Goal: Navigation & Orientation: Find specific page/section

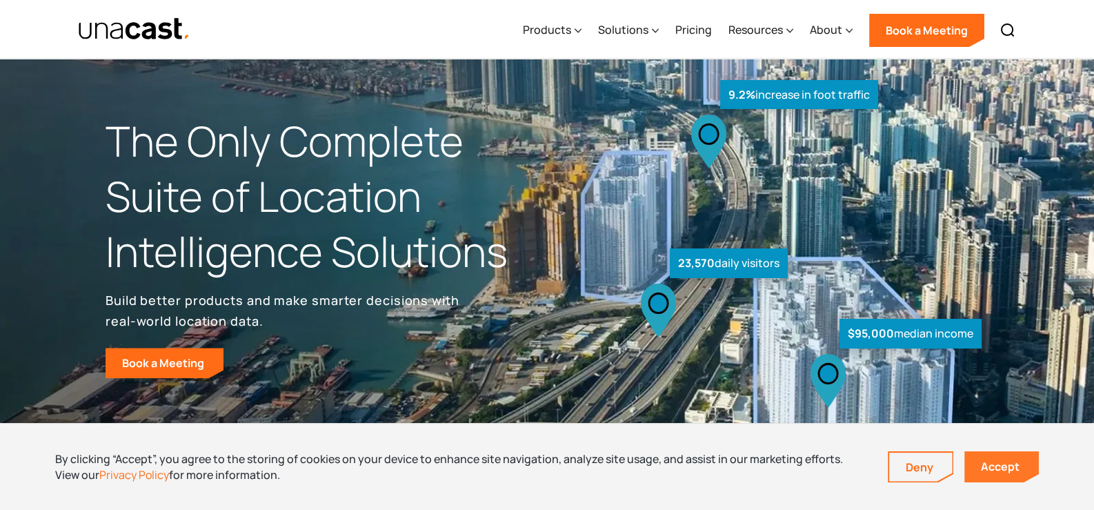
click at [1003, 470] on link "Accept" at bounding box center [1001, 466] width 74 height 31
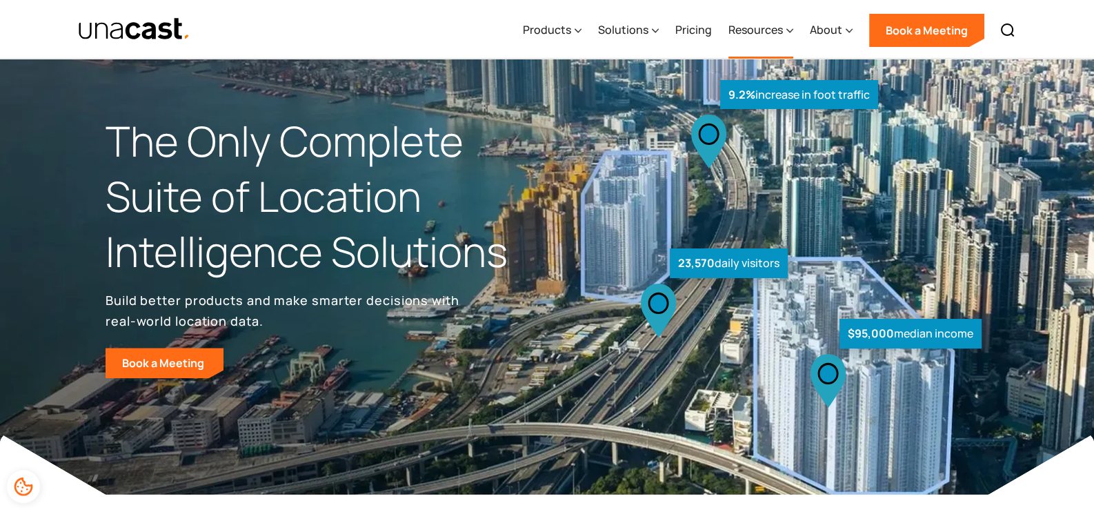
click at [779, 30] on div "Resources" at bounding box center [755, 29] width 54 height 17
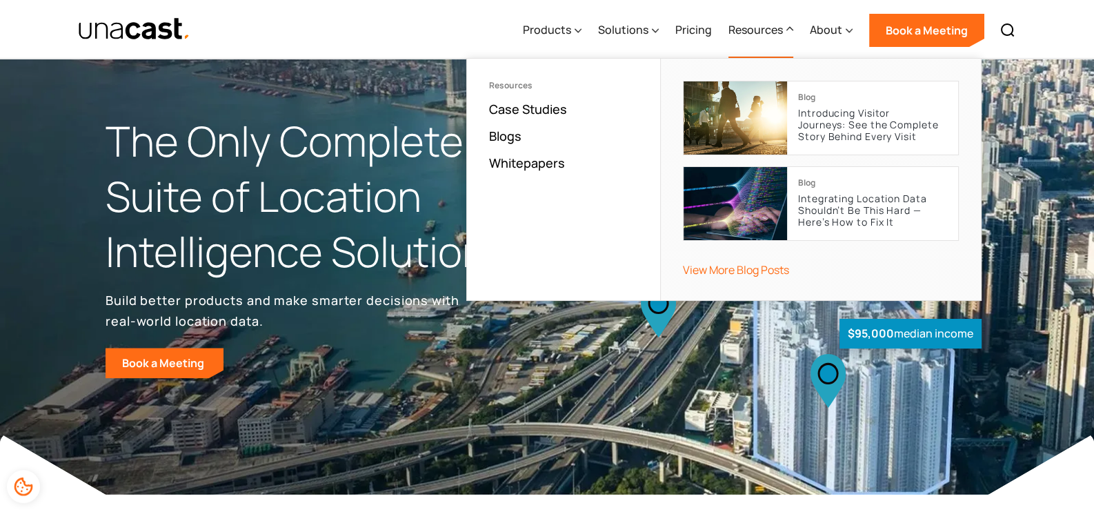
click at [779, 29] on div "Resources" at bounding box center [755, 29] width 54 height 17
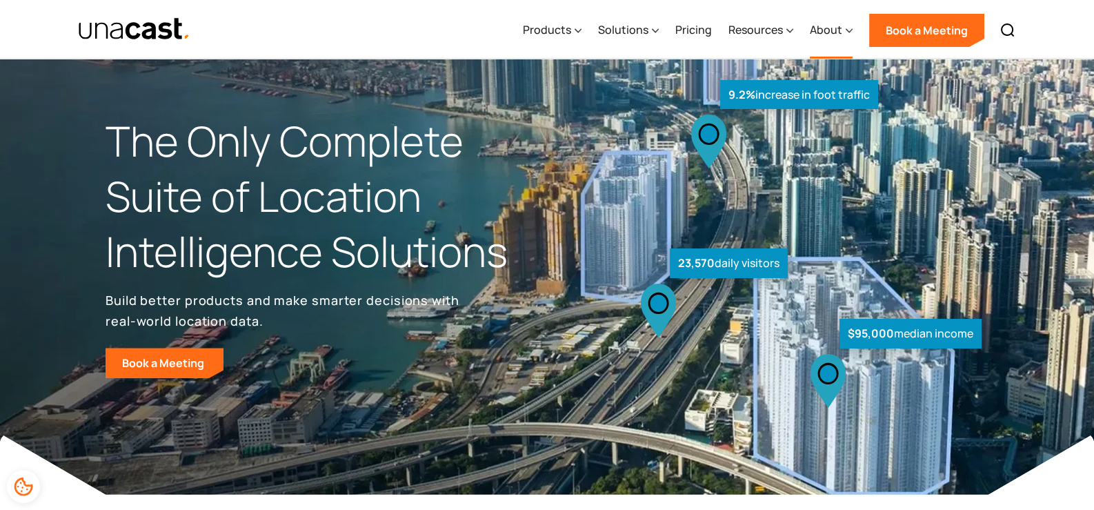
click at [841, 27] on div "About" at bounding box center [826, 29] width 32 height 17
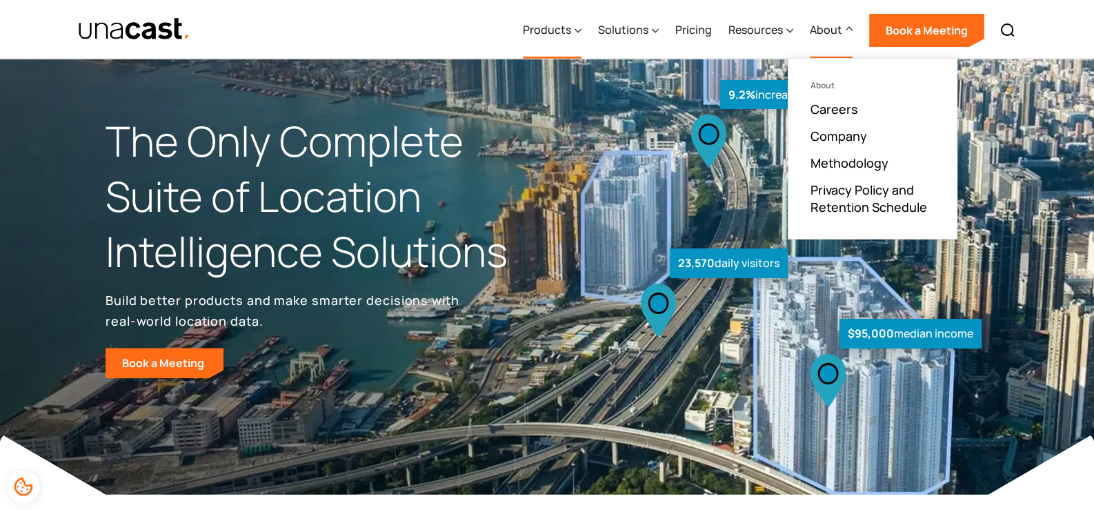
click at [561, 29] on div "Products" at bounding box center [547, 29] width 48 height 17
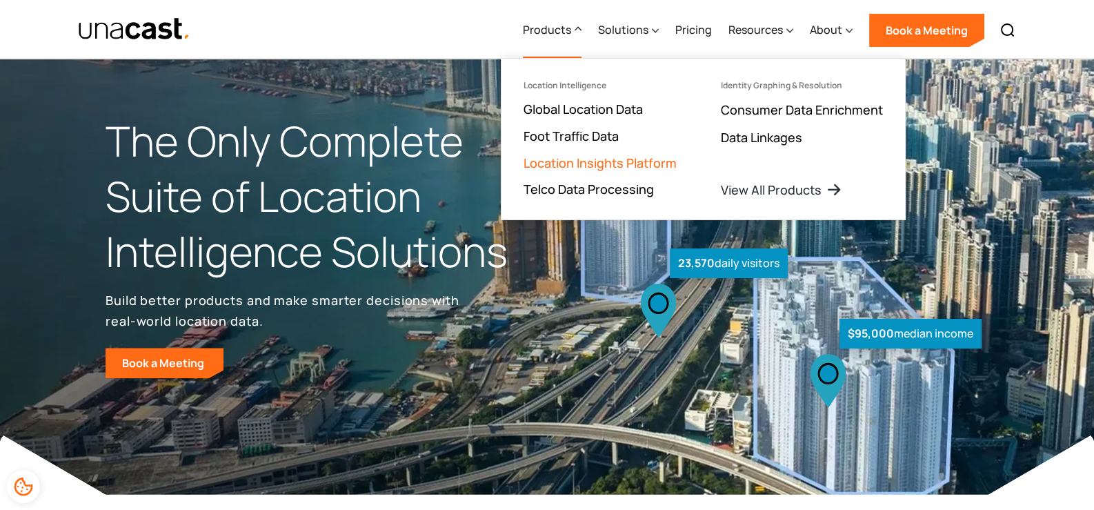
click at [634, 163] on link "Location Insights Platform" at bounding box center [599, 162] width 153 height 17
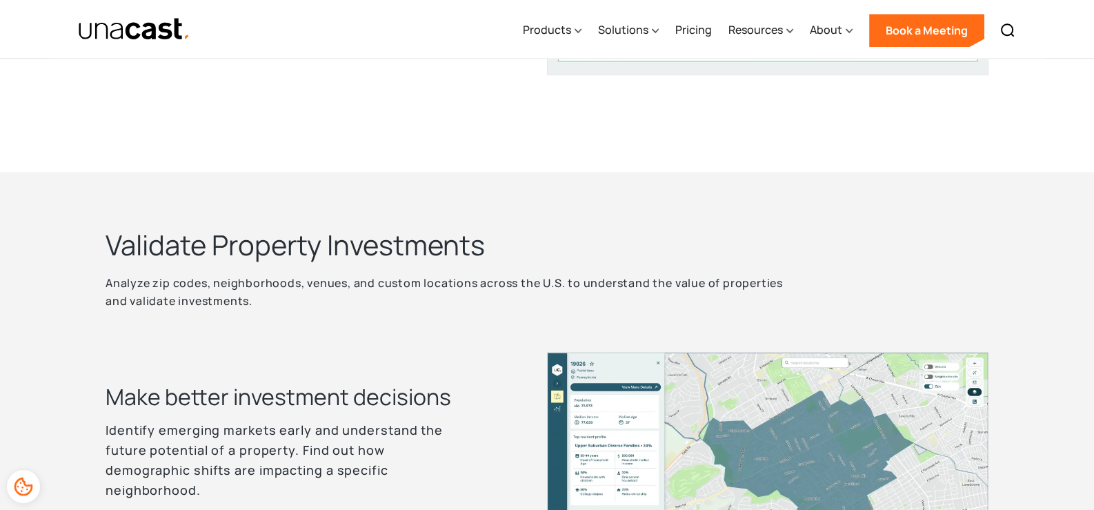
scroll to position [2069, 0]
